Goal: Transaction & Acquisition: Purchase product/service

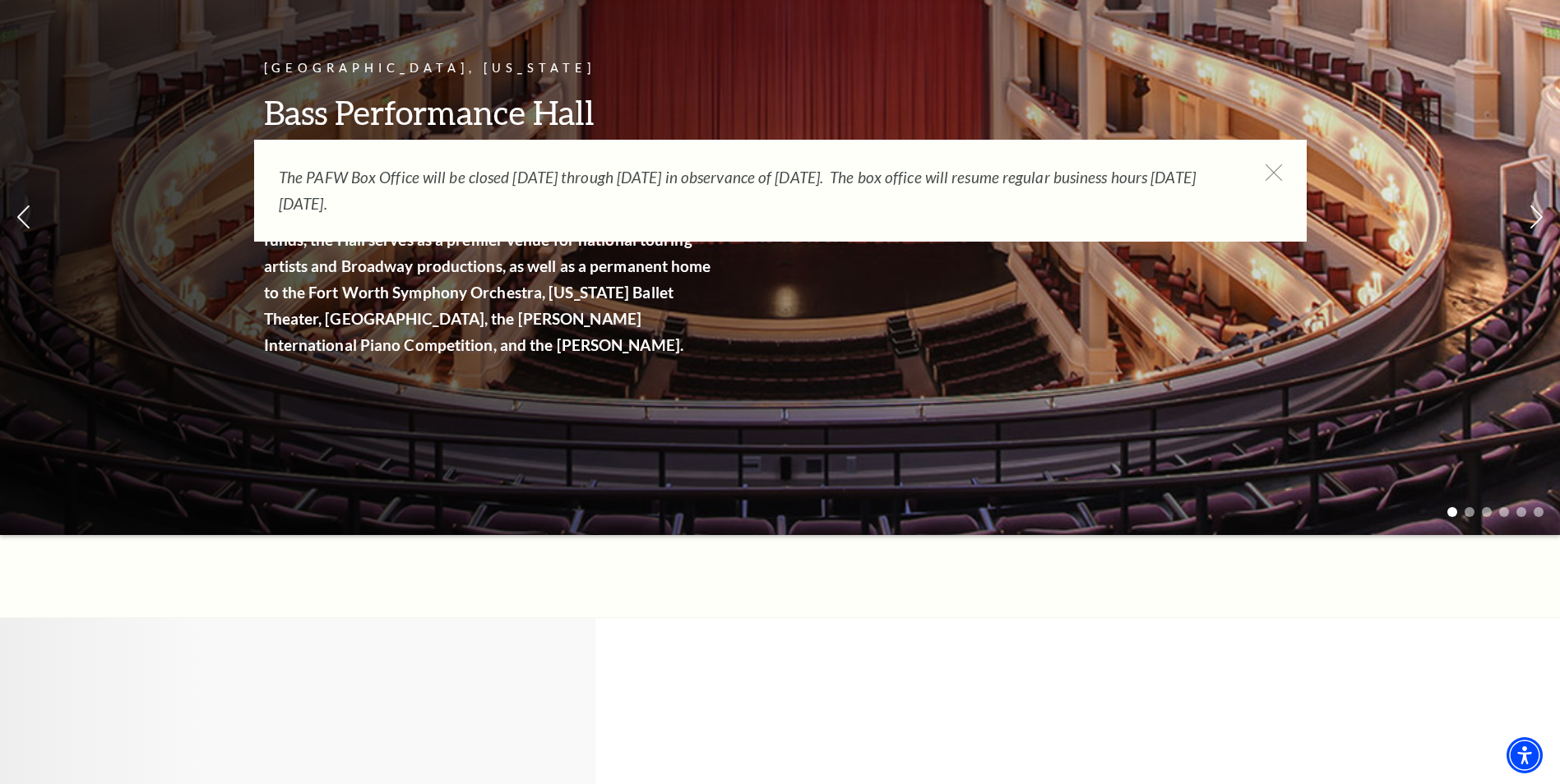
scroll to position [329, 0]
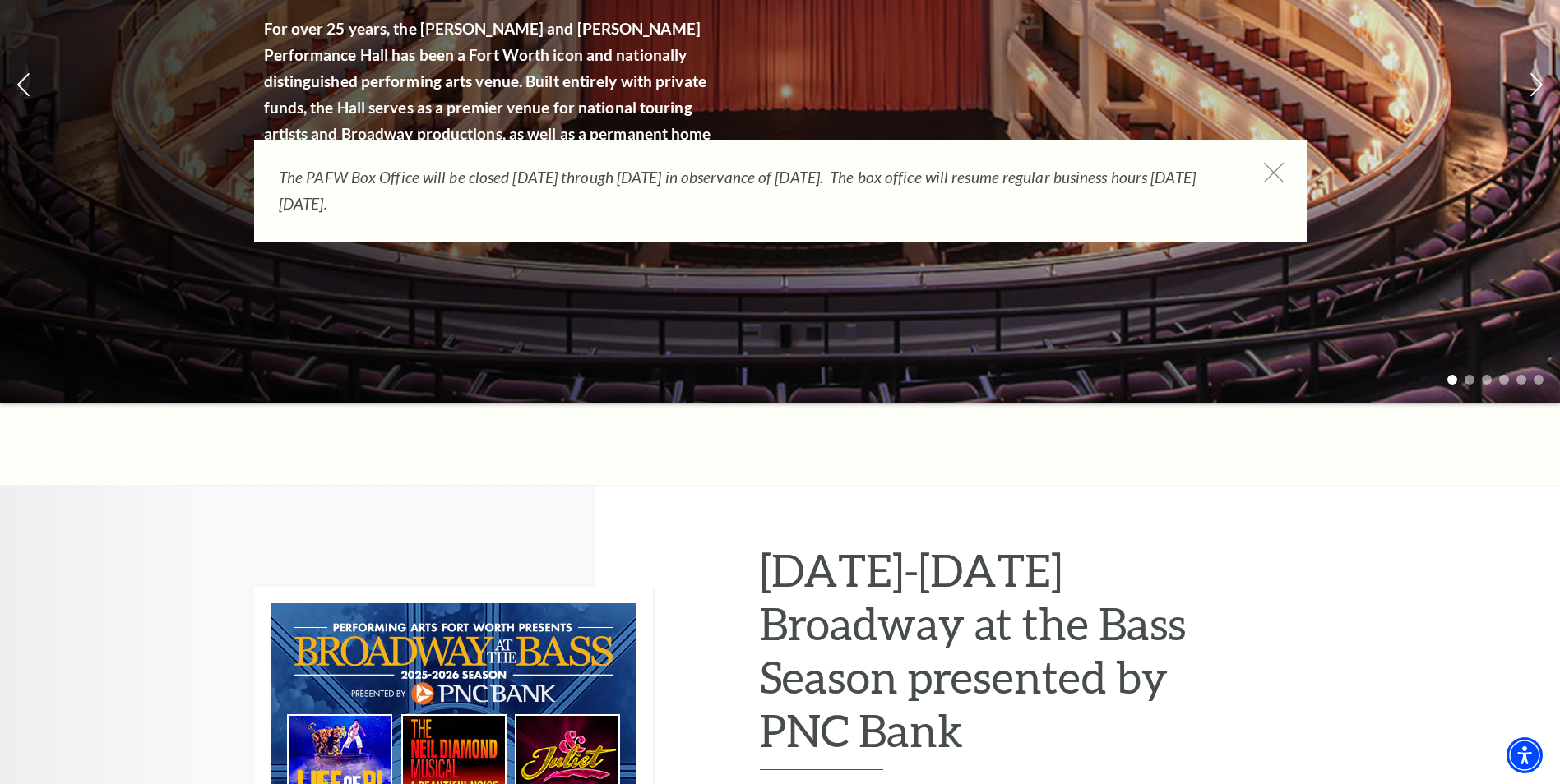
click at [1275, 172] on icon at bounding box center [1273, 172] width 21 height 21
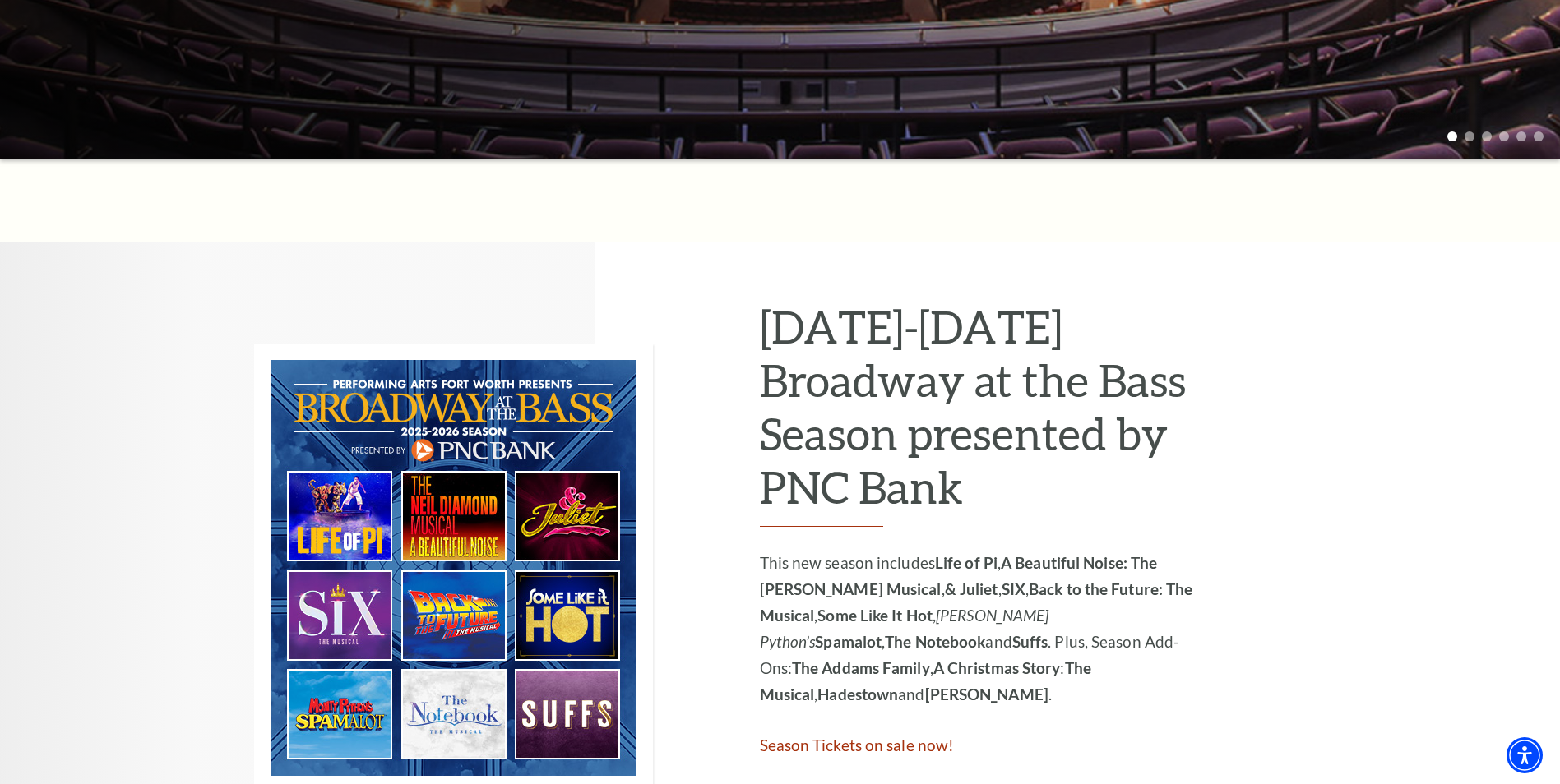
scroll to position [658, 0]
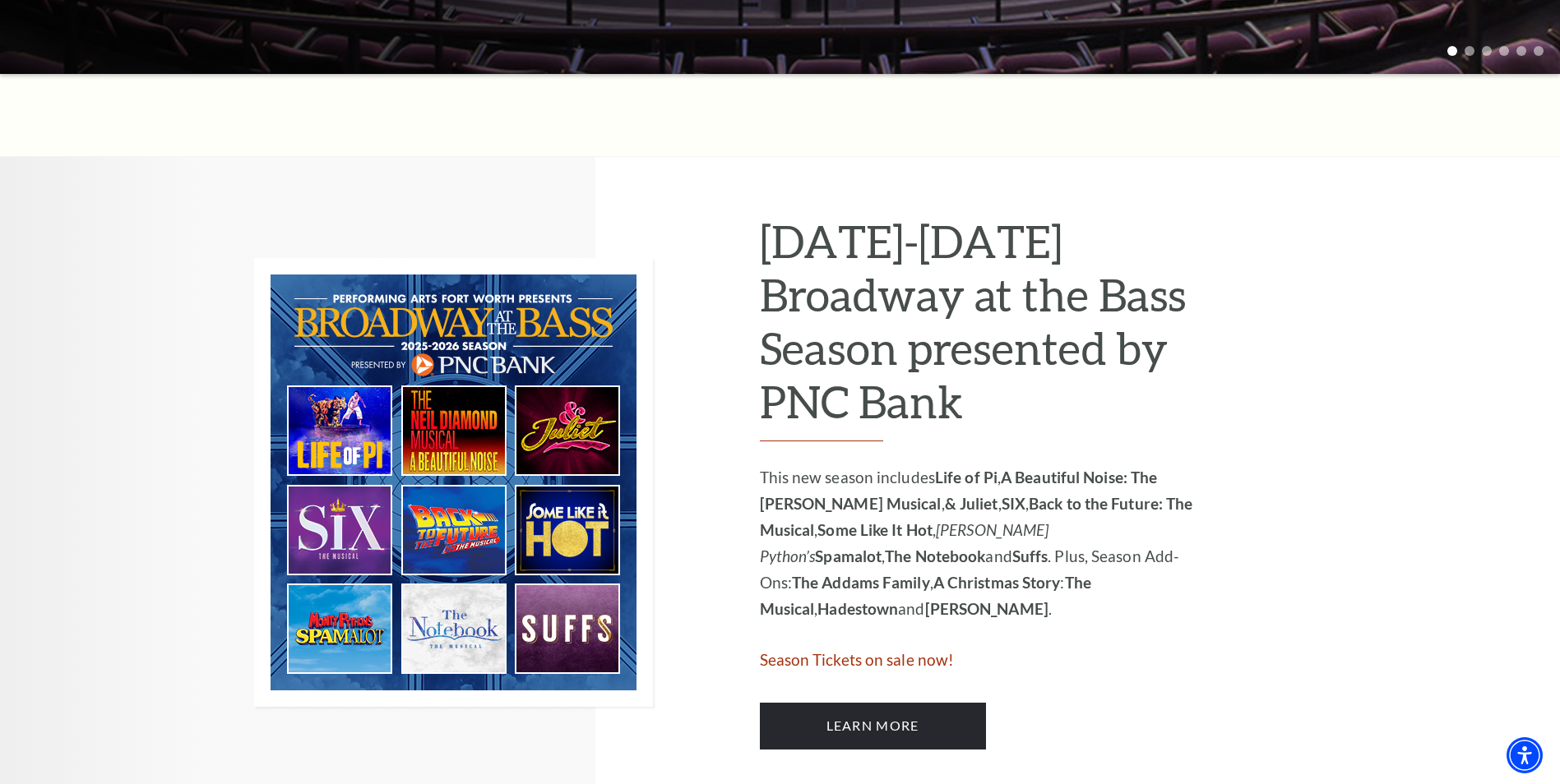
click at [562, 539] on img at bounding box center [453, 482] width 399 height 449
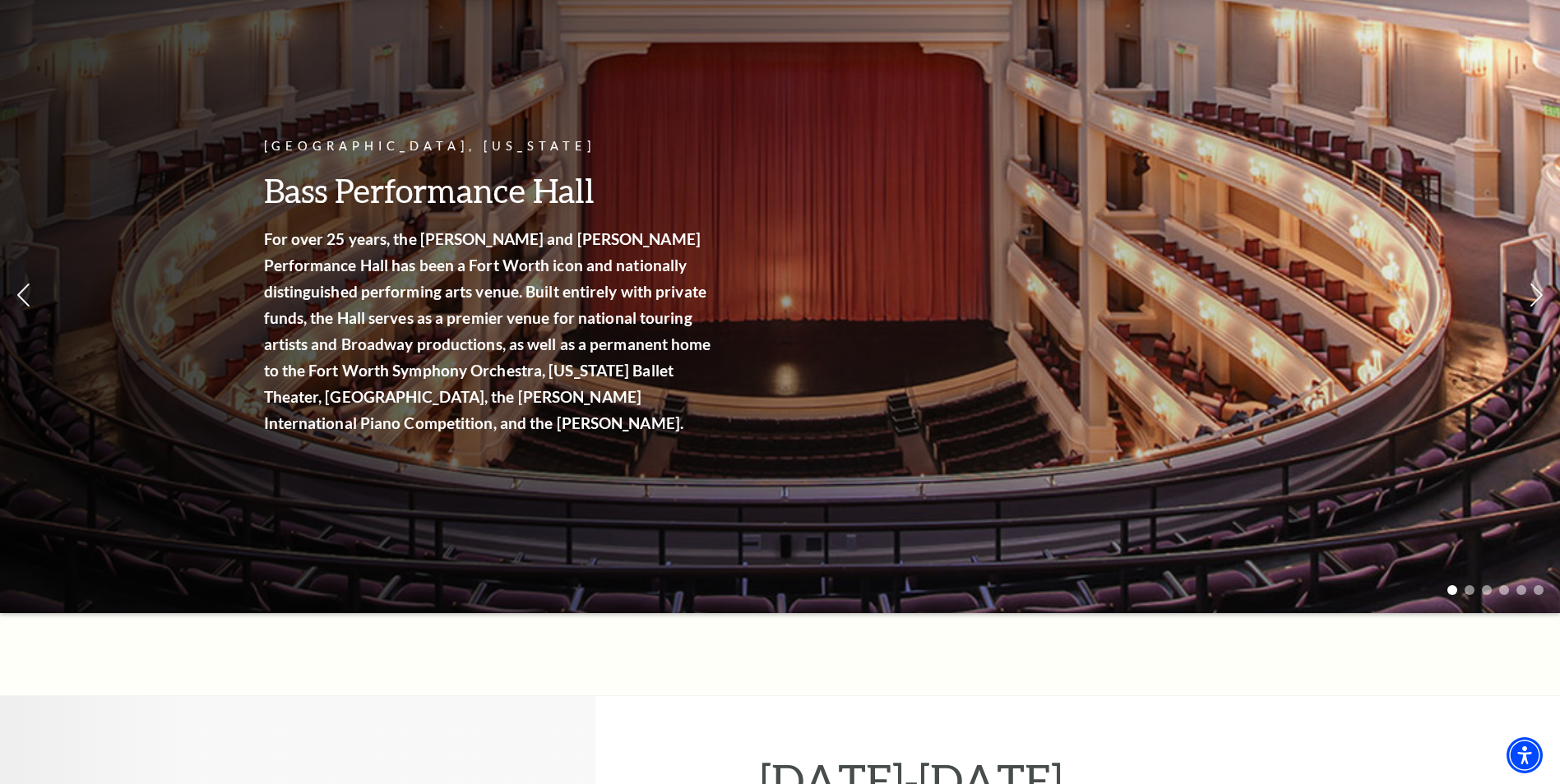
scroll to position [0, 0]
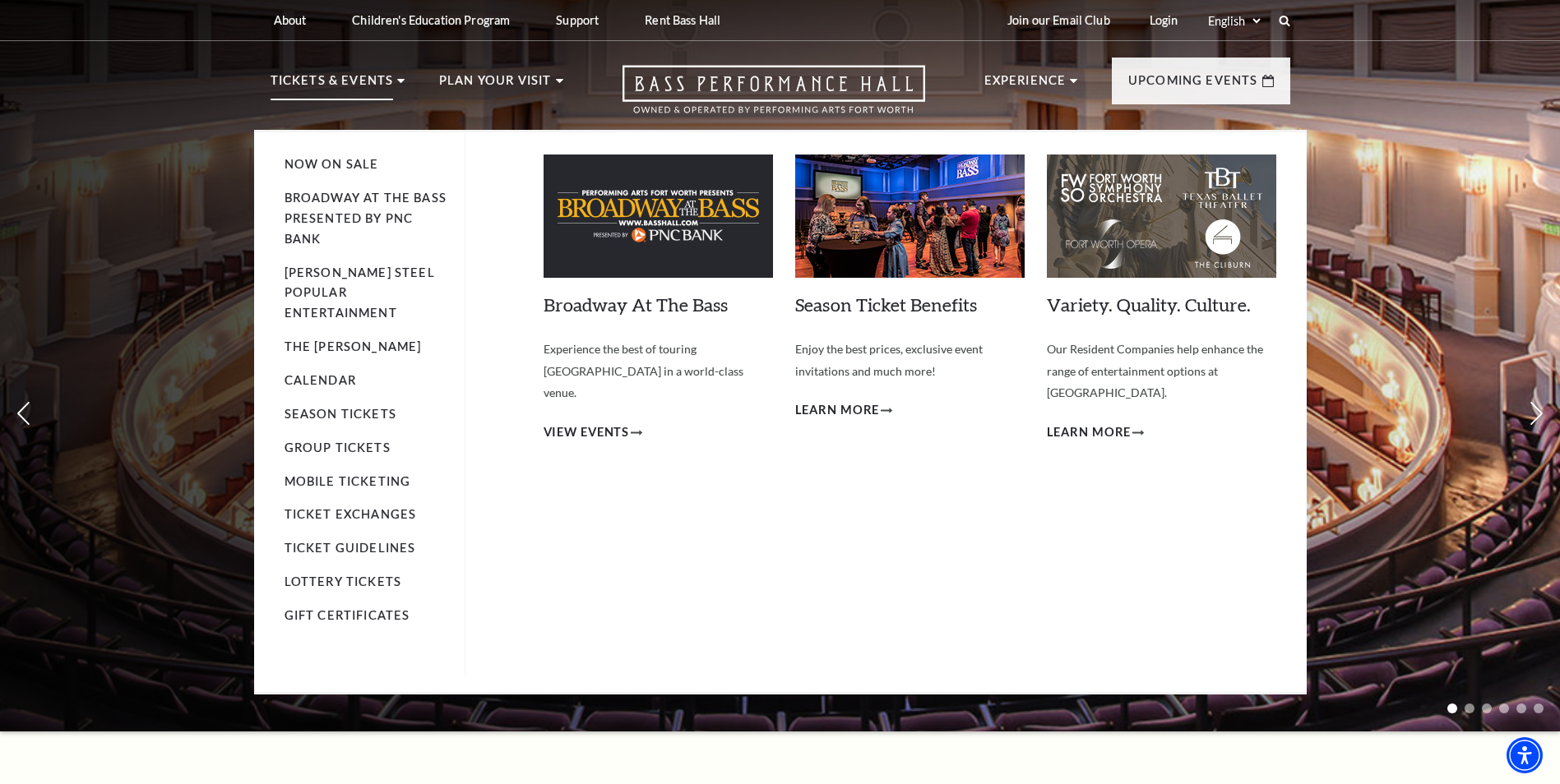
click at [373, 82] on p "Tickets & Events" at bounding box center [332, 86] width 124 height 30
click at [336, 373] on link "Calendar" at bounding box center [320, 380] width 72 height 14
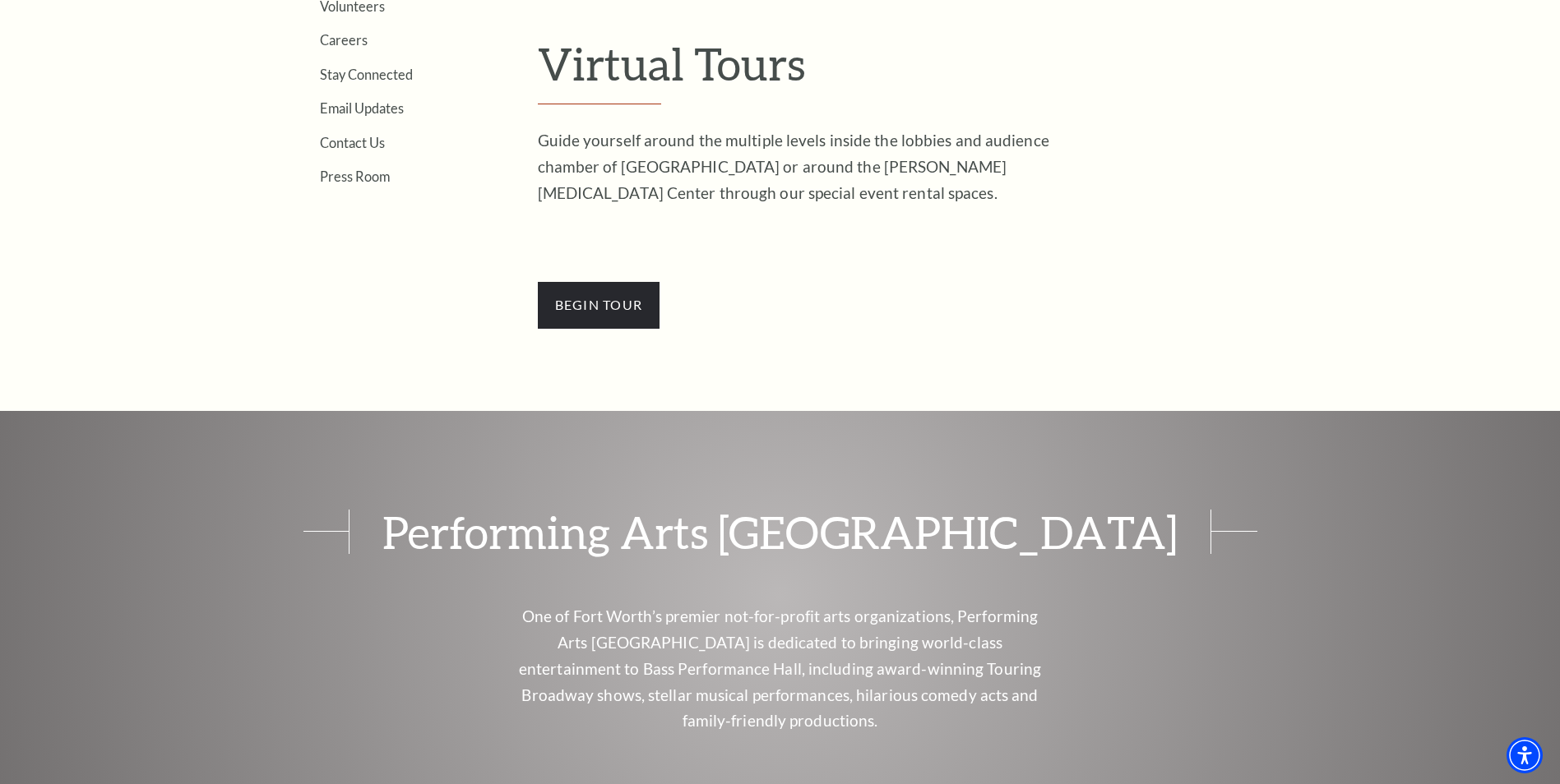
scroll to position [411, 0]
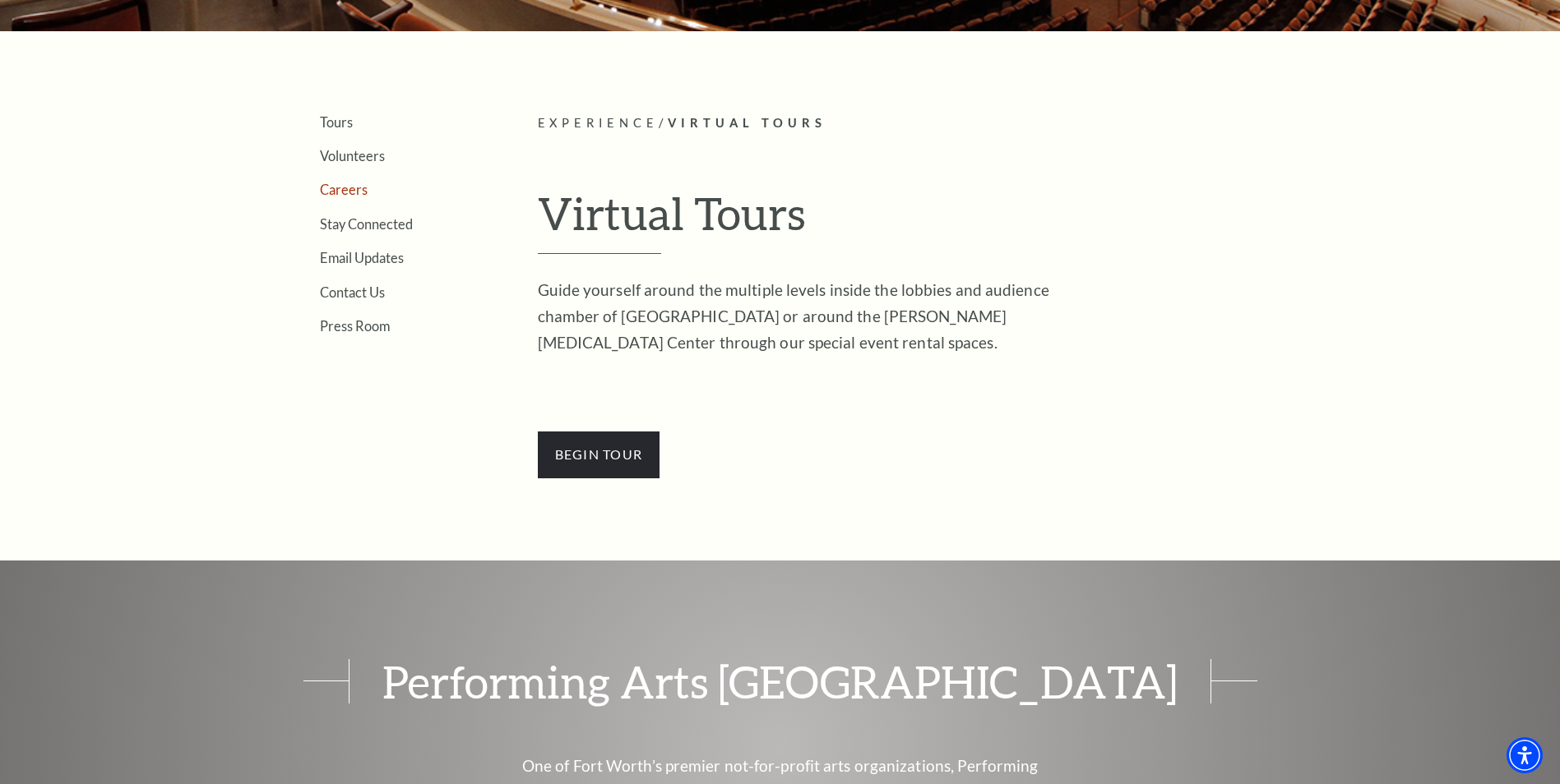
click at [353, 190] on link "Careers" at bounding box center [344, 189] width 48 height 16
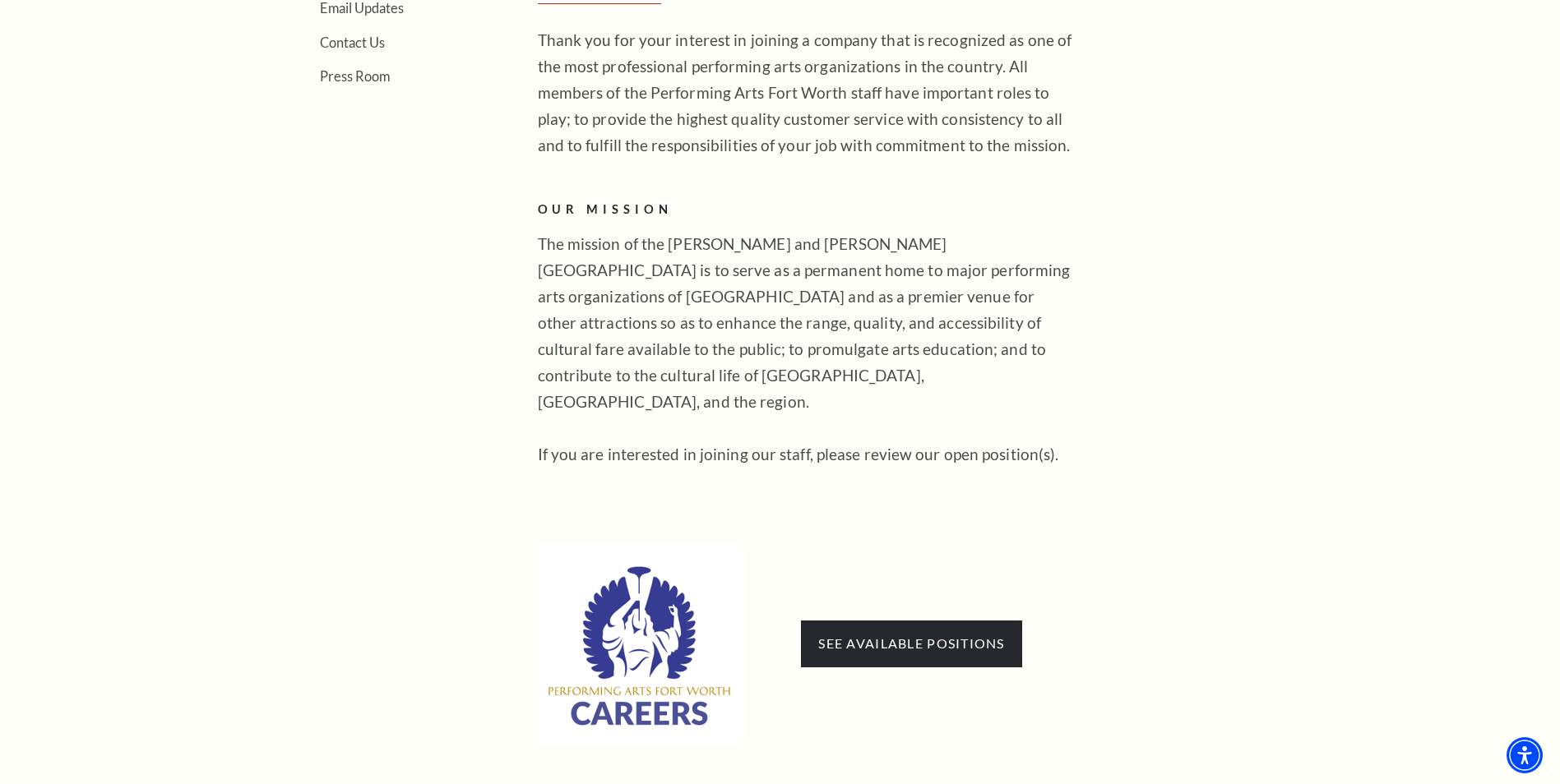
scroll to position [822, 0]
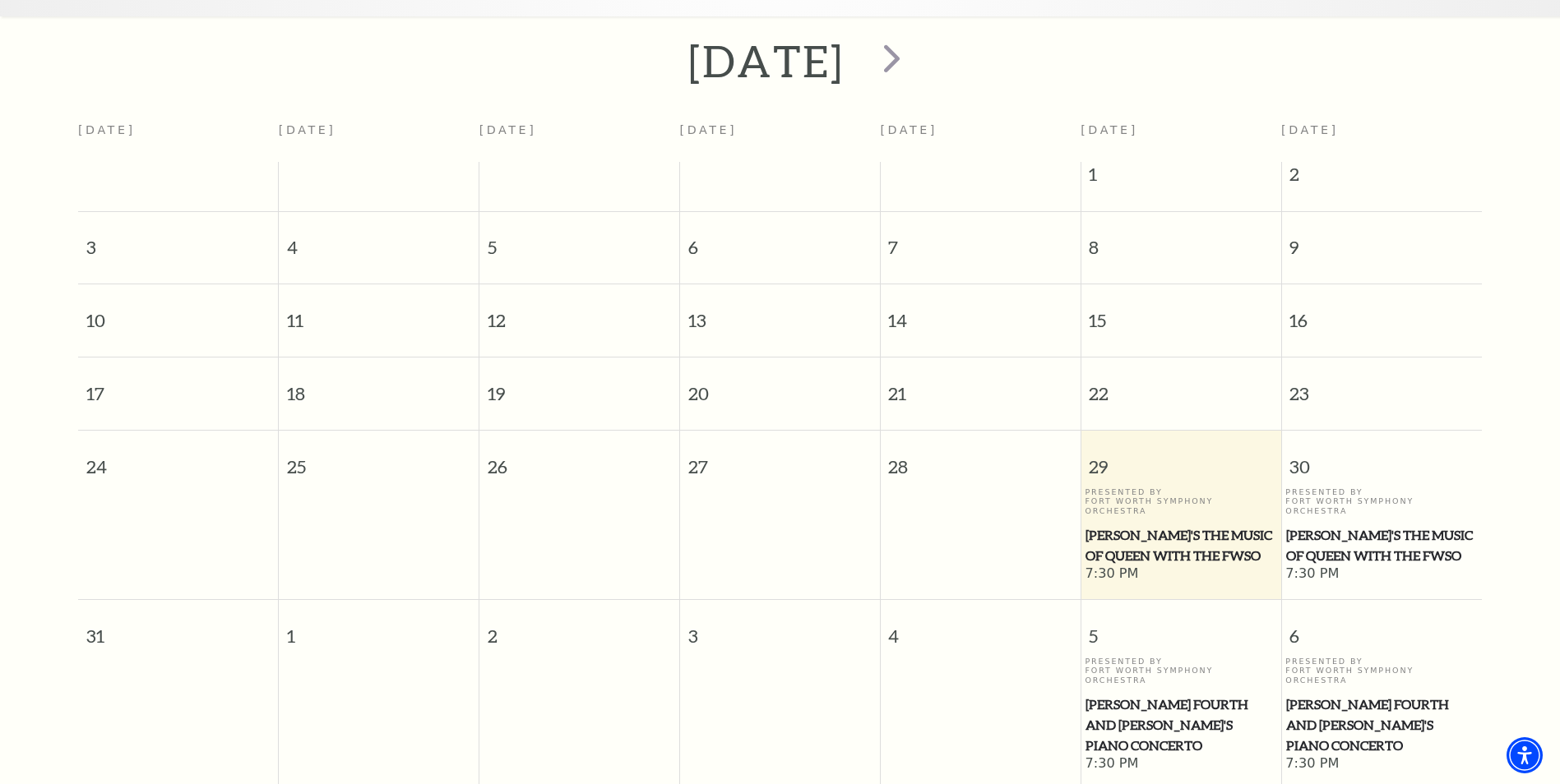
scroll to position [146, 0]
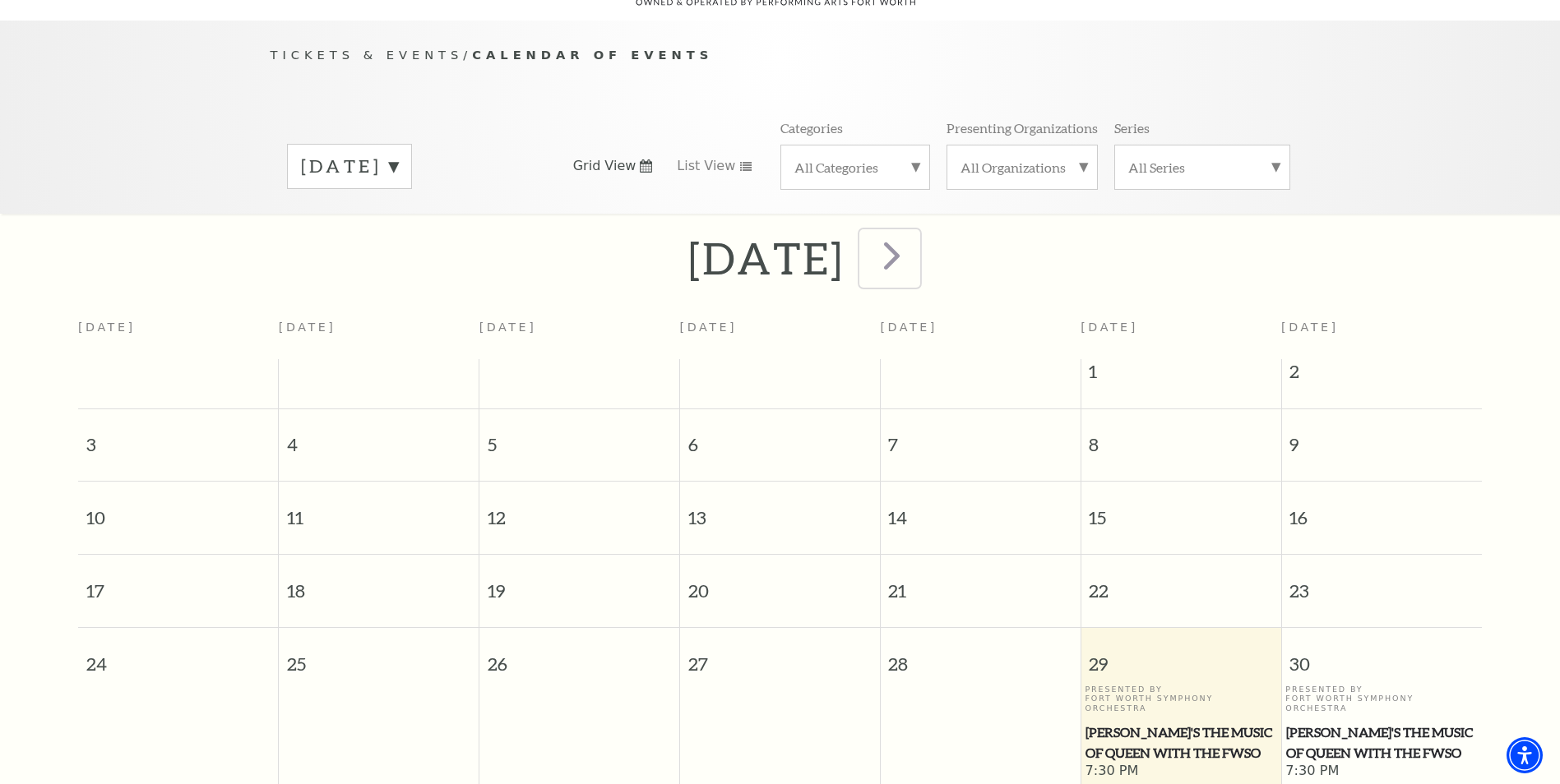
click at [915, 246] on span "next" at bounding box center [891, 255] width 47 height 47
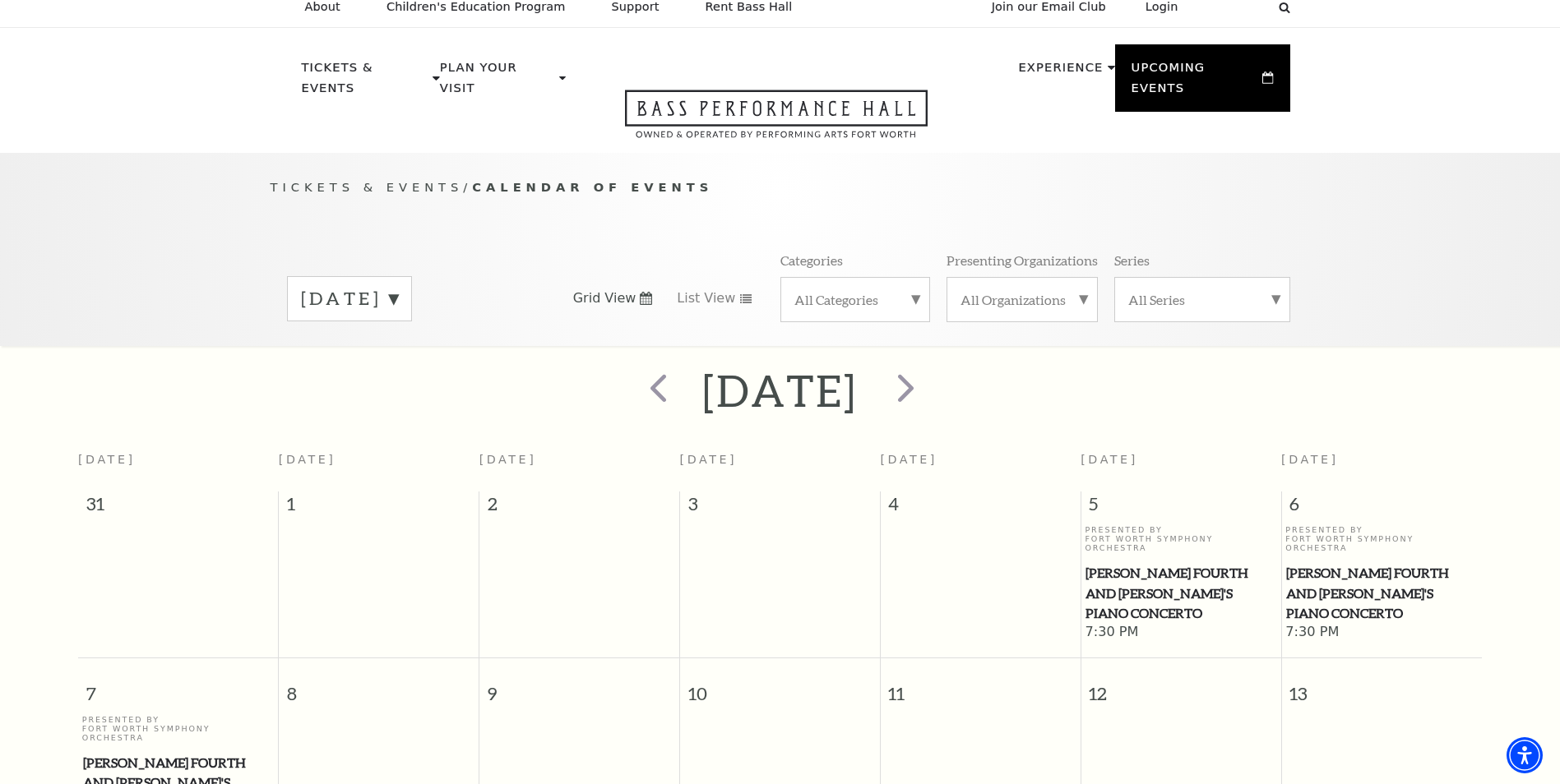
scroll to position [0, 0]
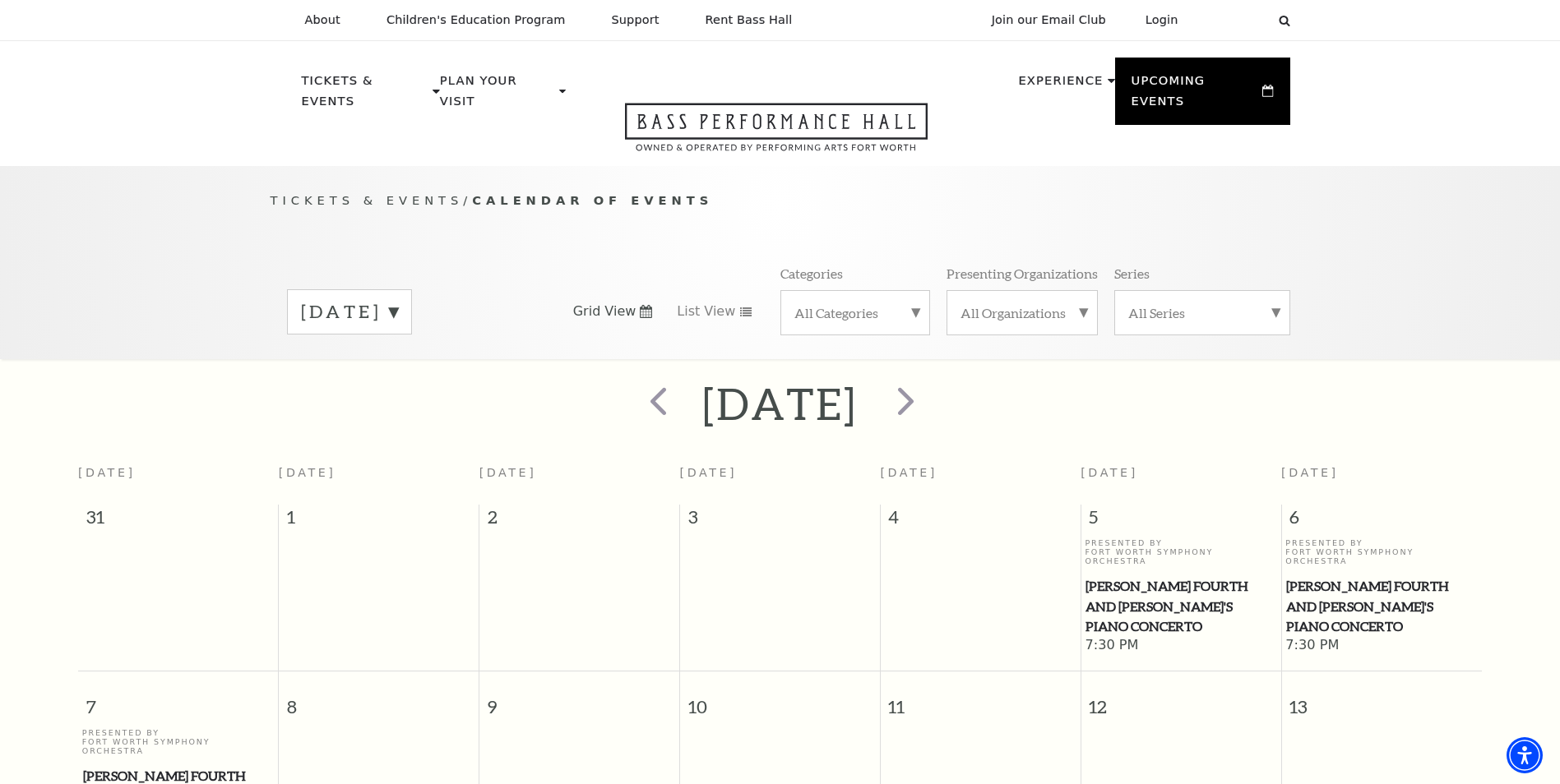
drag, startPoint x: 1149, startPoint y: 571, endPoint x: 1083, endPoint y: 564, distance: 66.4
click at [1083, 564] on td "Presented By Fort Worth Symphony Orchestra [PERSON_NAME] Fourth and [PERSON_NAM…" at bounding box center [1180, 597] width 200 height 117
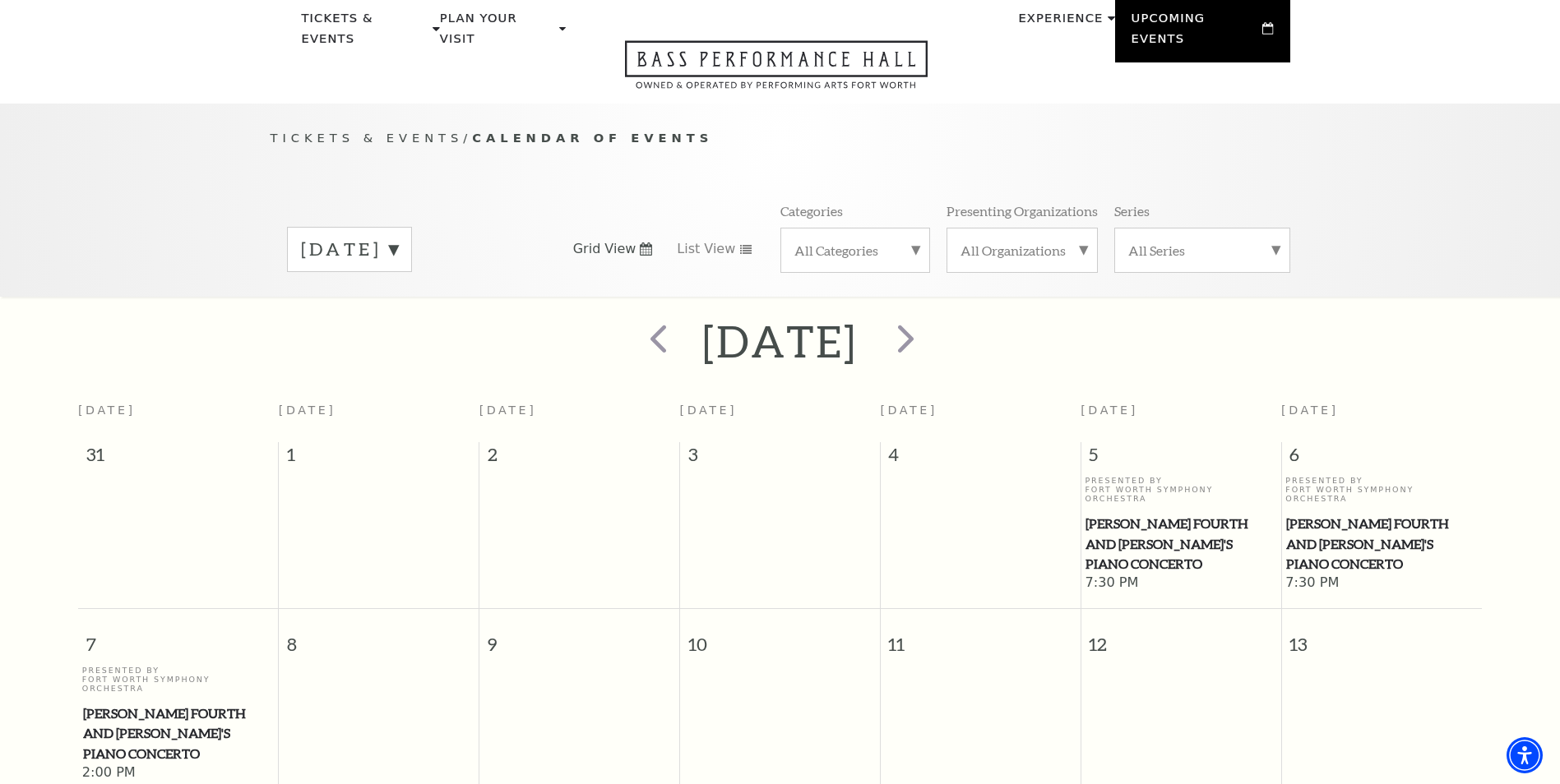
scroll to position [164, 0]
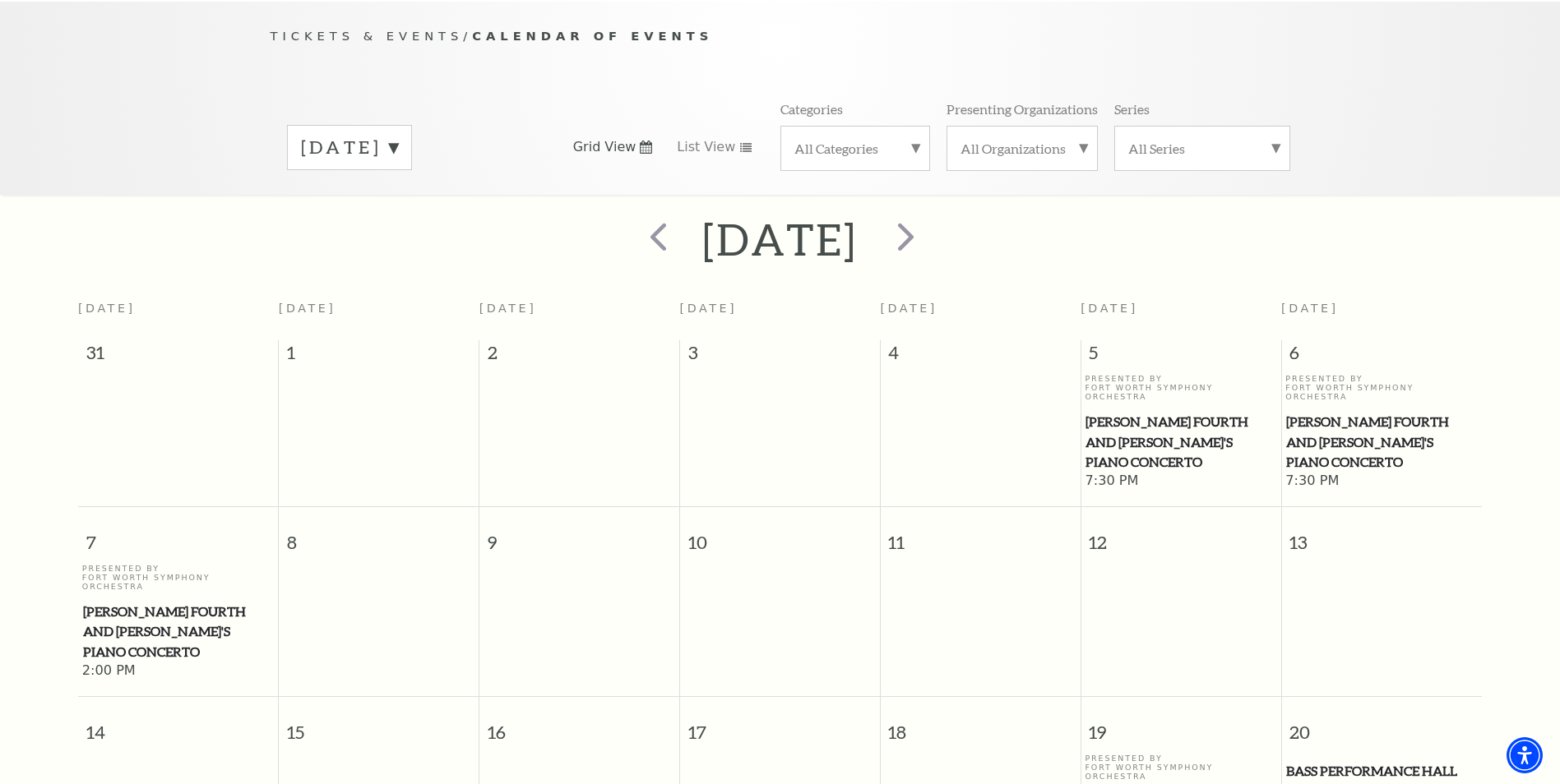
click at [173, 602] on span "[PERSON_NAME] Fourth and [PERSON_NAME]'s Piano Concerto" at bounding box center [178, 632] width 190 height 61
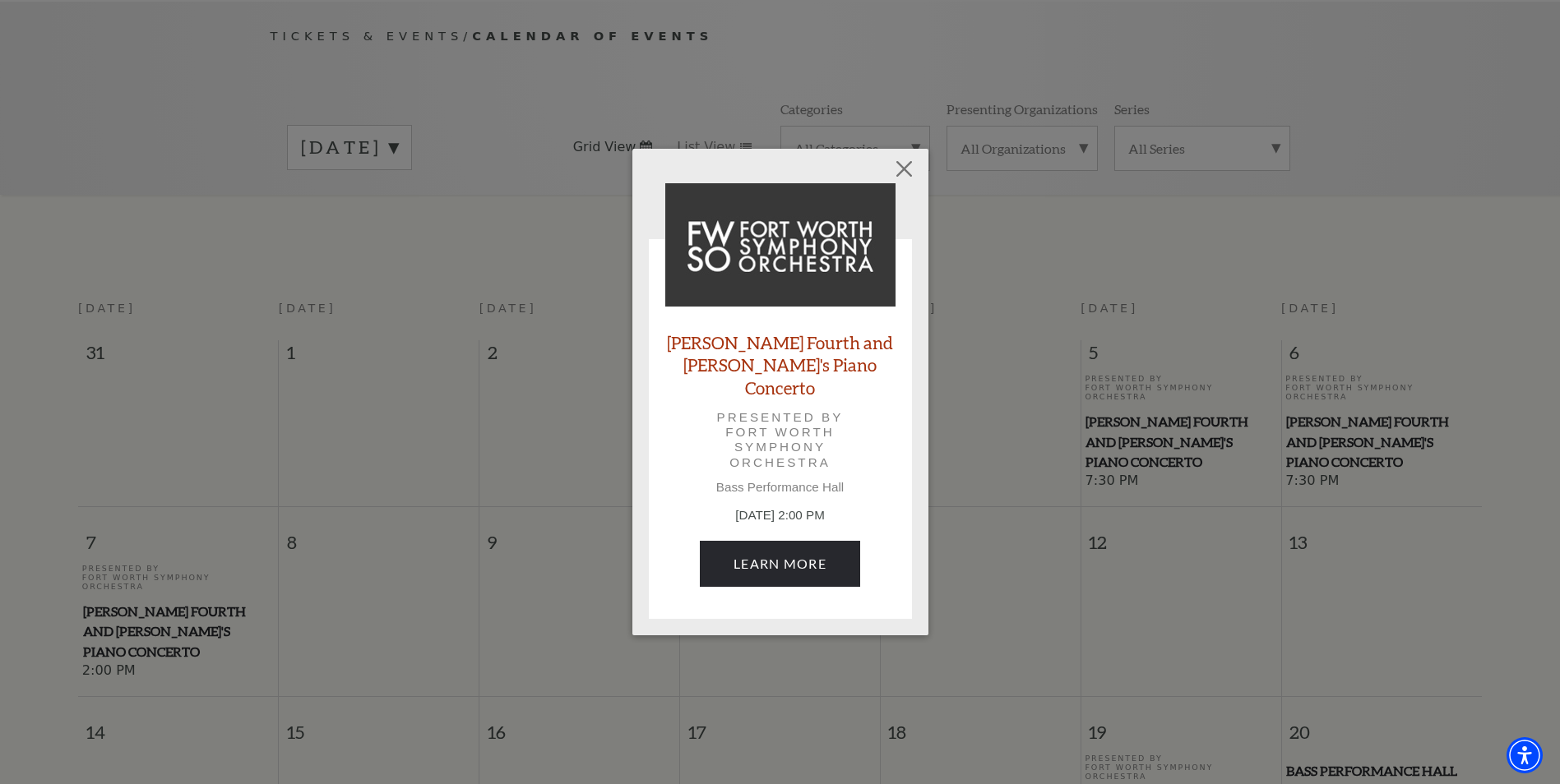
click at [785, 368] on link "[PERSON_NAME] Fourth and [PERSON_NAME]'s Piano Concerto" at bounding box center [780, 365] width 230 height 68
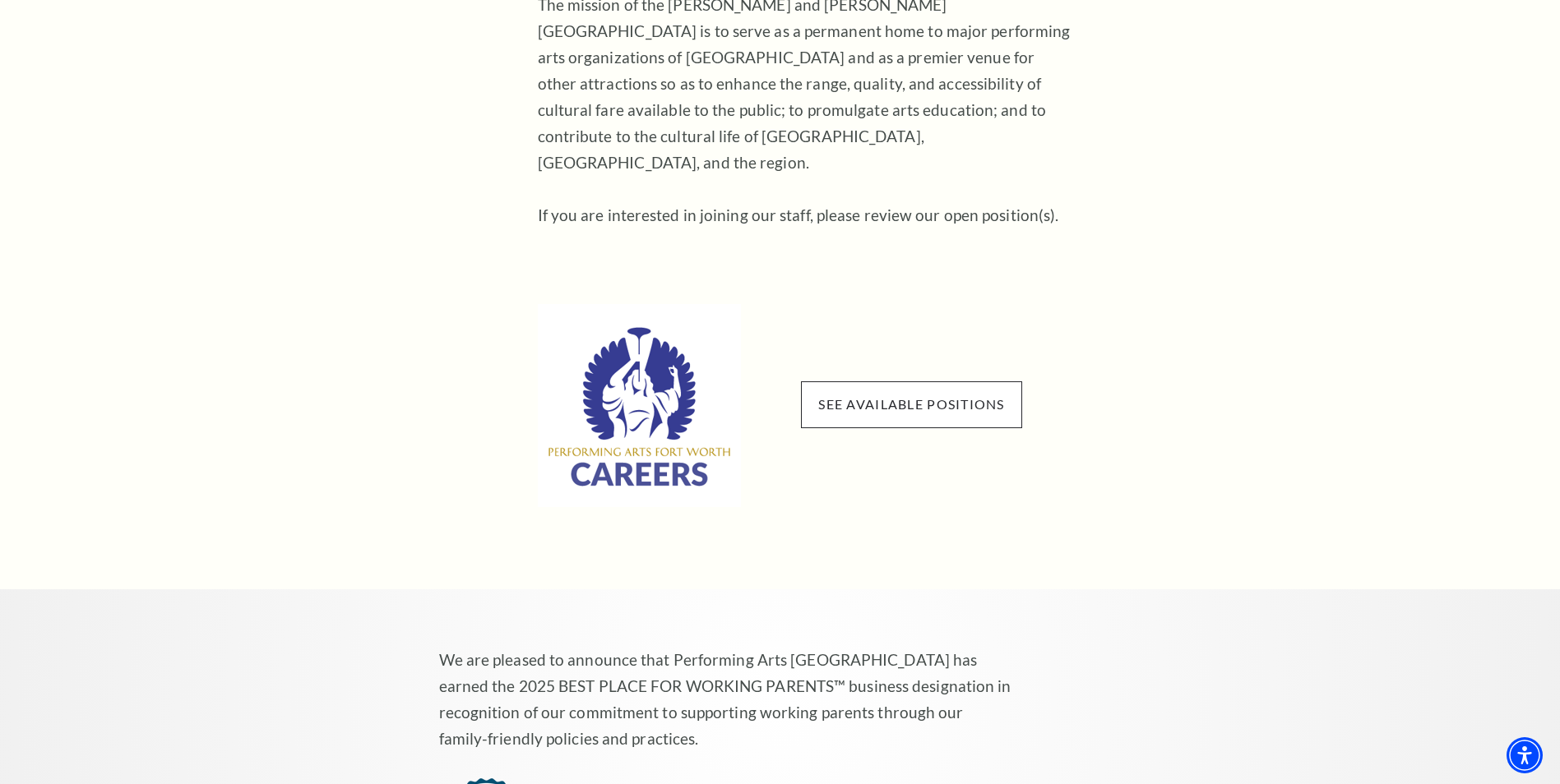
scroll to position [904, 0]
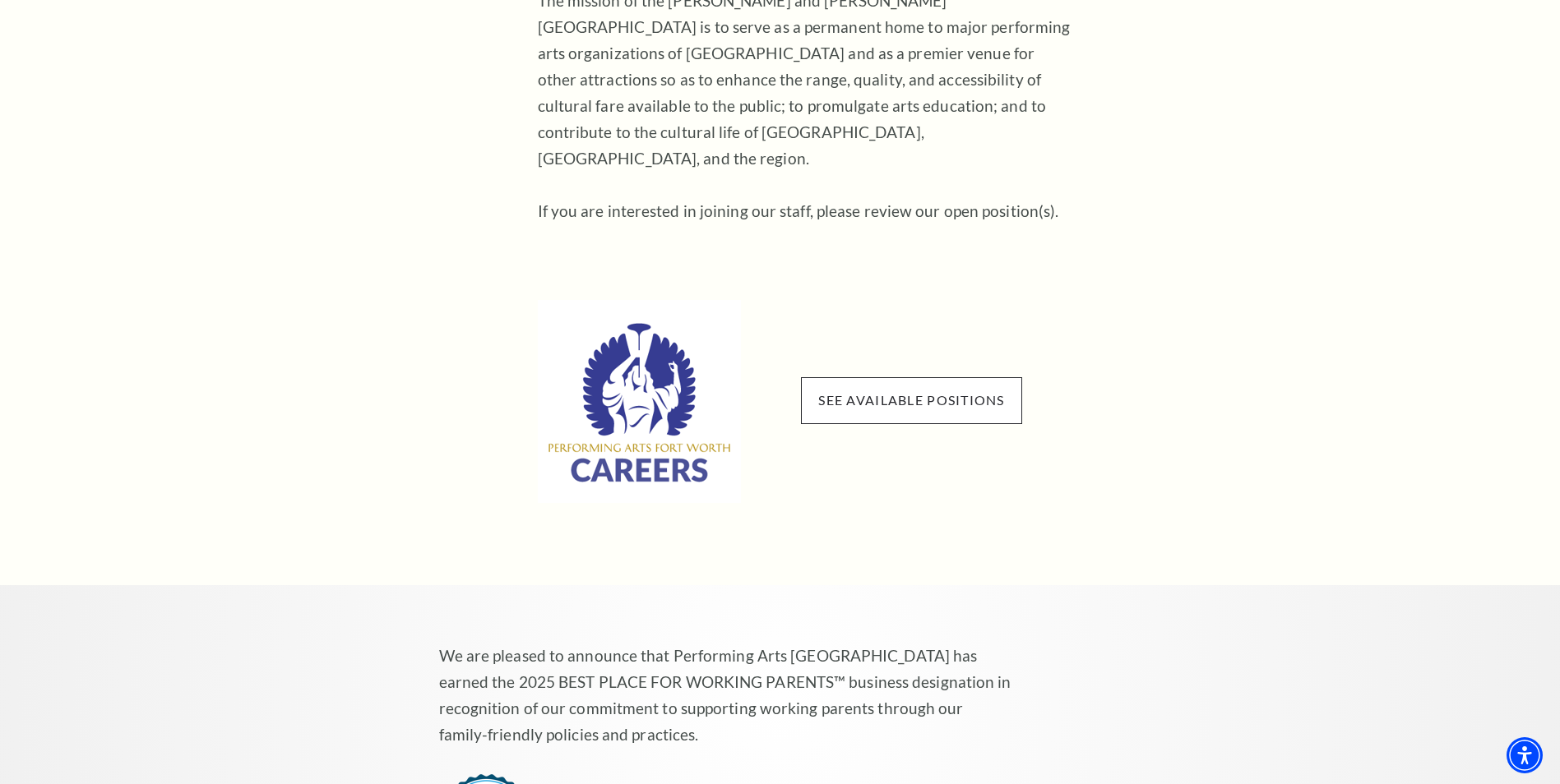
click at [862, 389] on span "See available positions" at bounding box center [910, 401] width 220 height 46
click at [922, 392] on link "See available positions" at bounding box center [910, 400] width 186 height 16
